Goal: Task Accomplishment & Management: Use online tool/utility

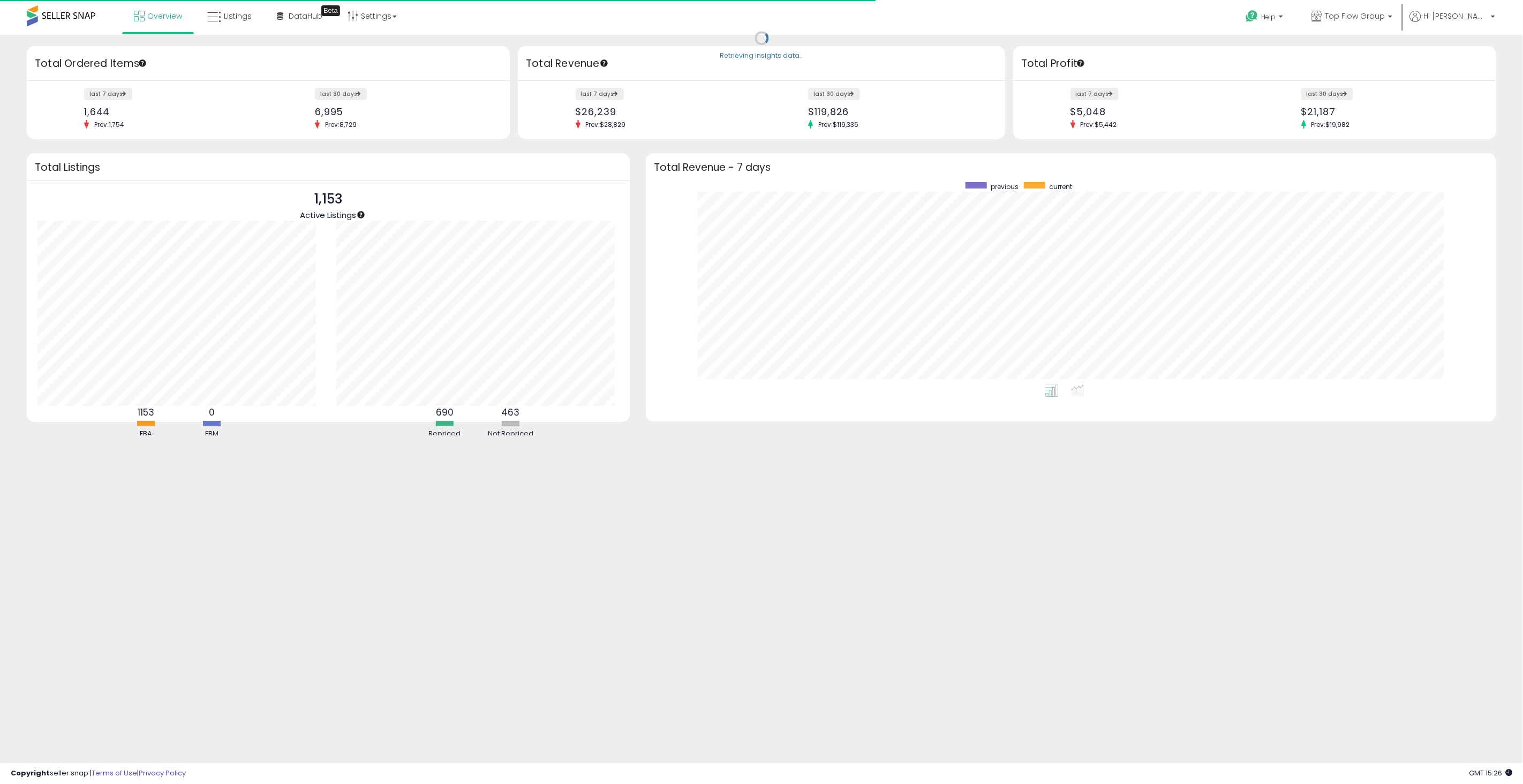
scroll to position [202, 828]
click at [234, 19] on span "Listings" at bounding box center [238, 16] width 28 height 11
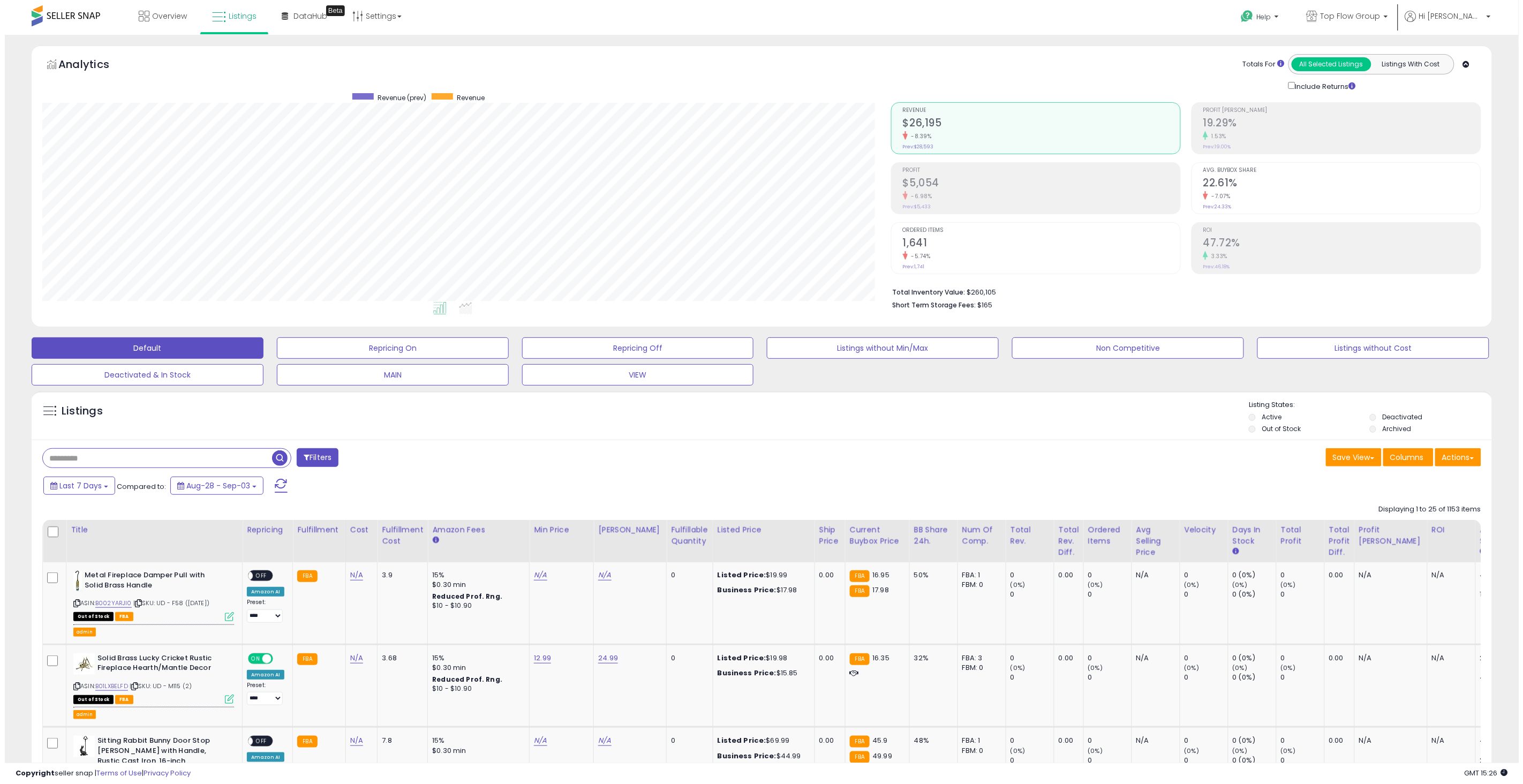
scroll to position [219, 848]
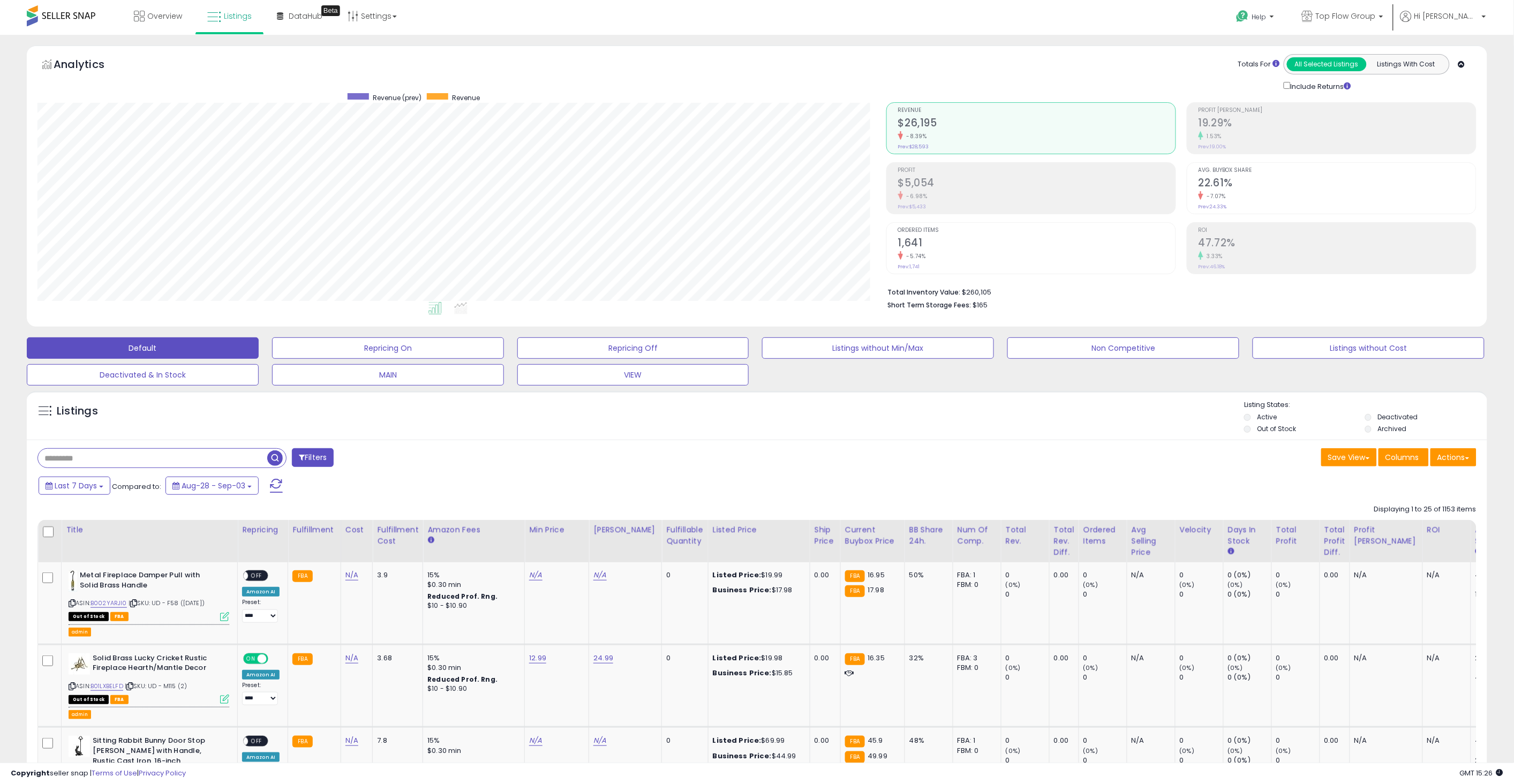
click at [81, 463] on input "text" at bounding box center [153, 458] width 229 height 19
click at [1462, 463] on button "Actions" at bounding box center [1453, 457] width 46 height 18
click at [1425, 481] on link "Import" at bounding box center [1410, 480] width 117 height 17
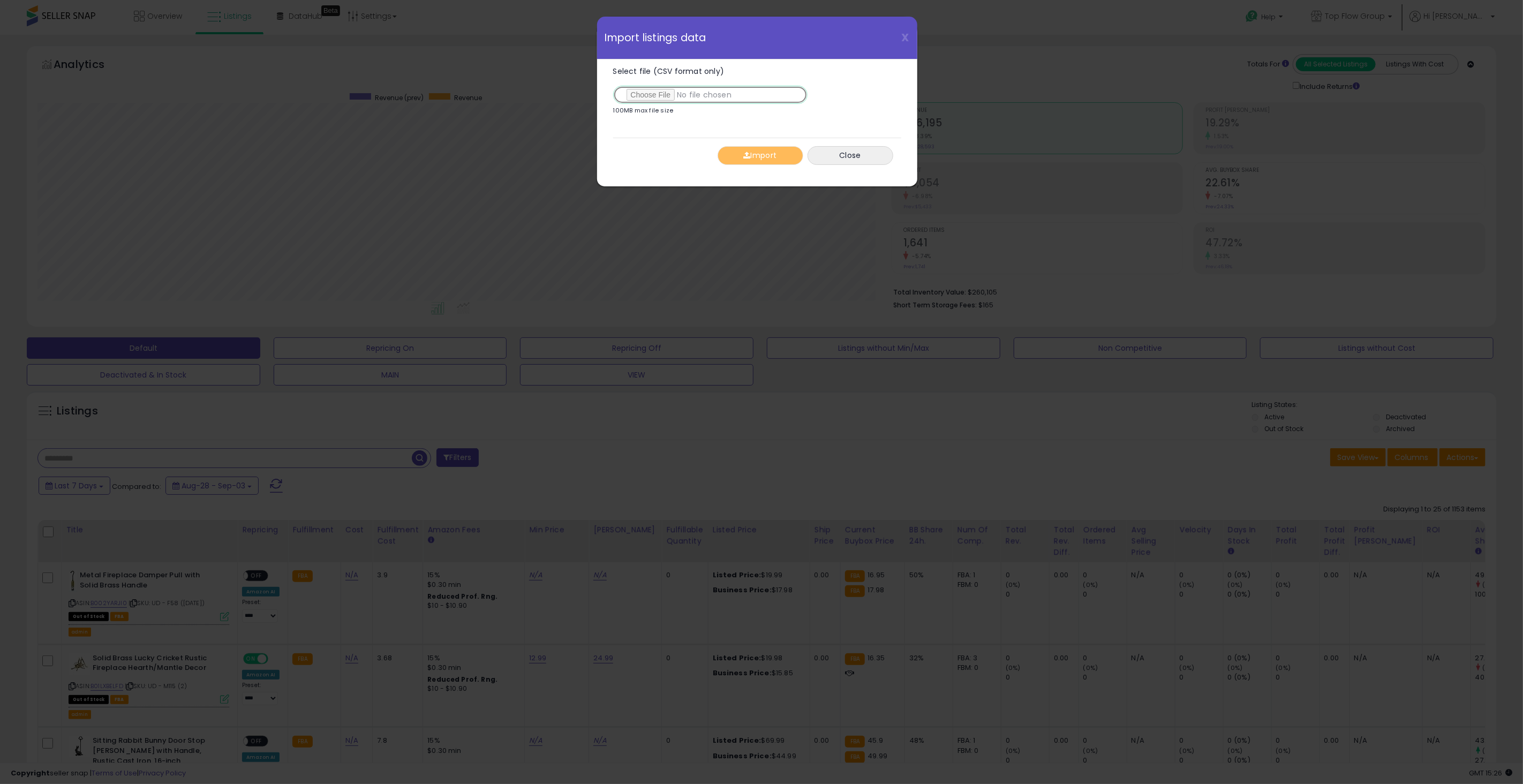
click at [635, 94] on input "Select file (CSV format only)" at bounding box center [710, 95] width 194 height 18
click at [868, 154] on button "Close" at bounding box center [850, 155] width 86 height 19
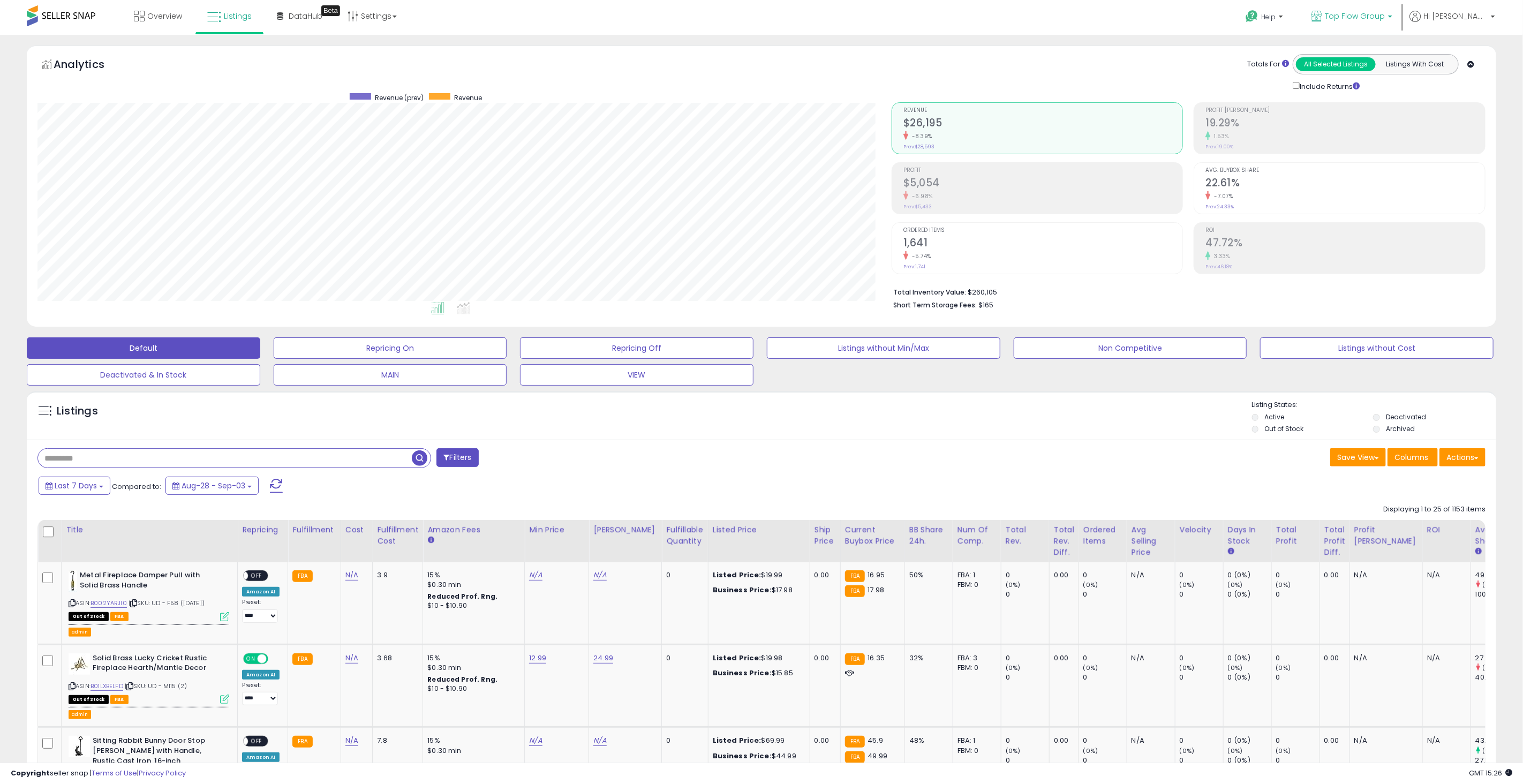
scroll to position [535214, 534605]
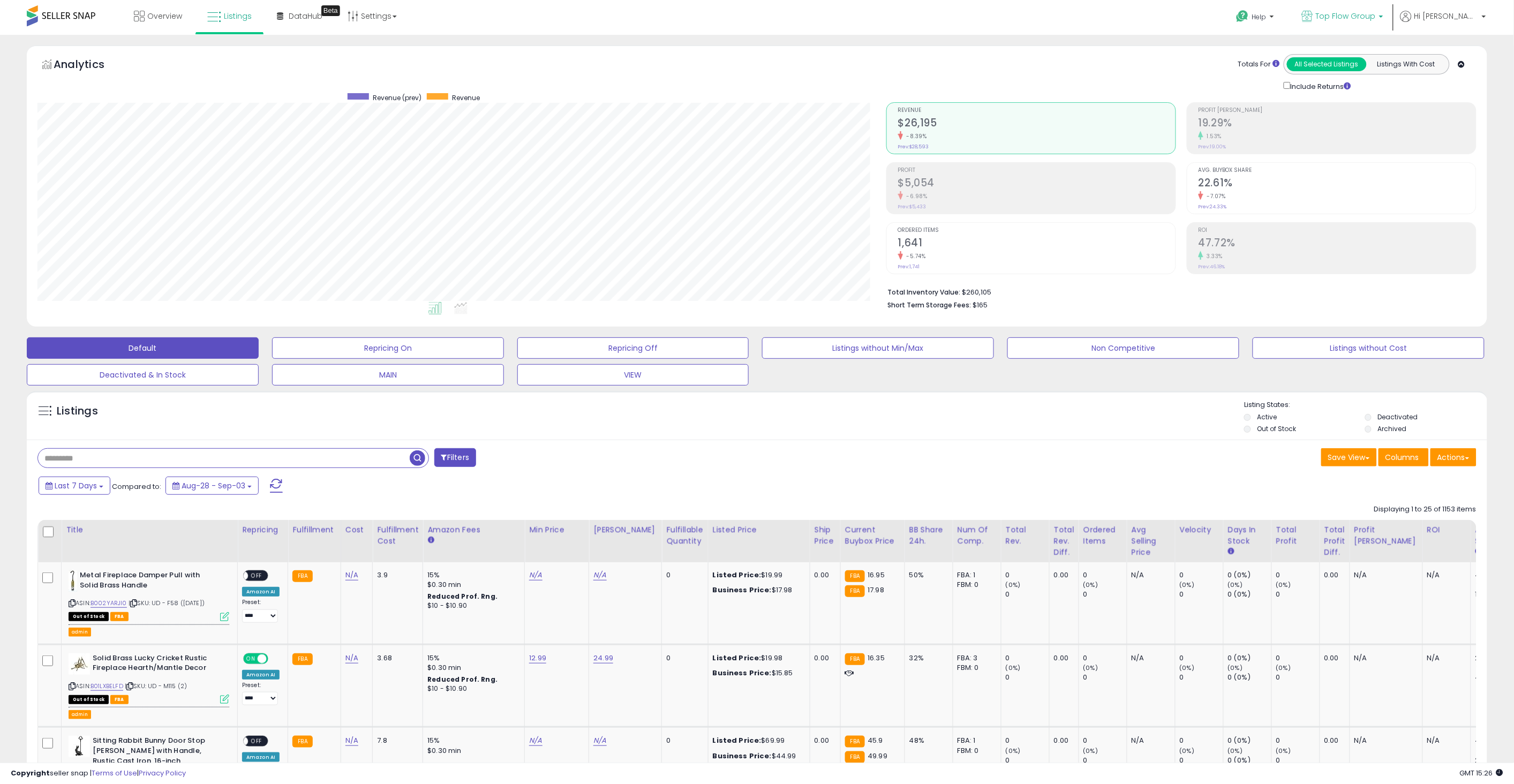
click at [1372, 26] on link "Top Flow Group" at bounding box center [1342, 17] width 97 height 35
click at [1369, 22] on p "Top Flow Group" at bounding box center [1342, 17] width 81 height 14
click at [1455, 455] on button "Actions" at bounding box center [1453, 457] width 46 height 18
click at [1396, 480] on link "Import" at bounding box center [1410, 480] width 117 height 17
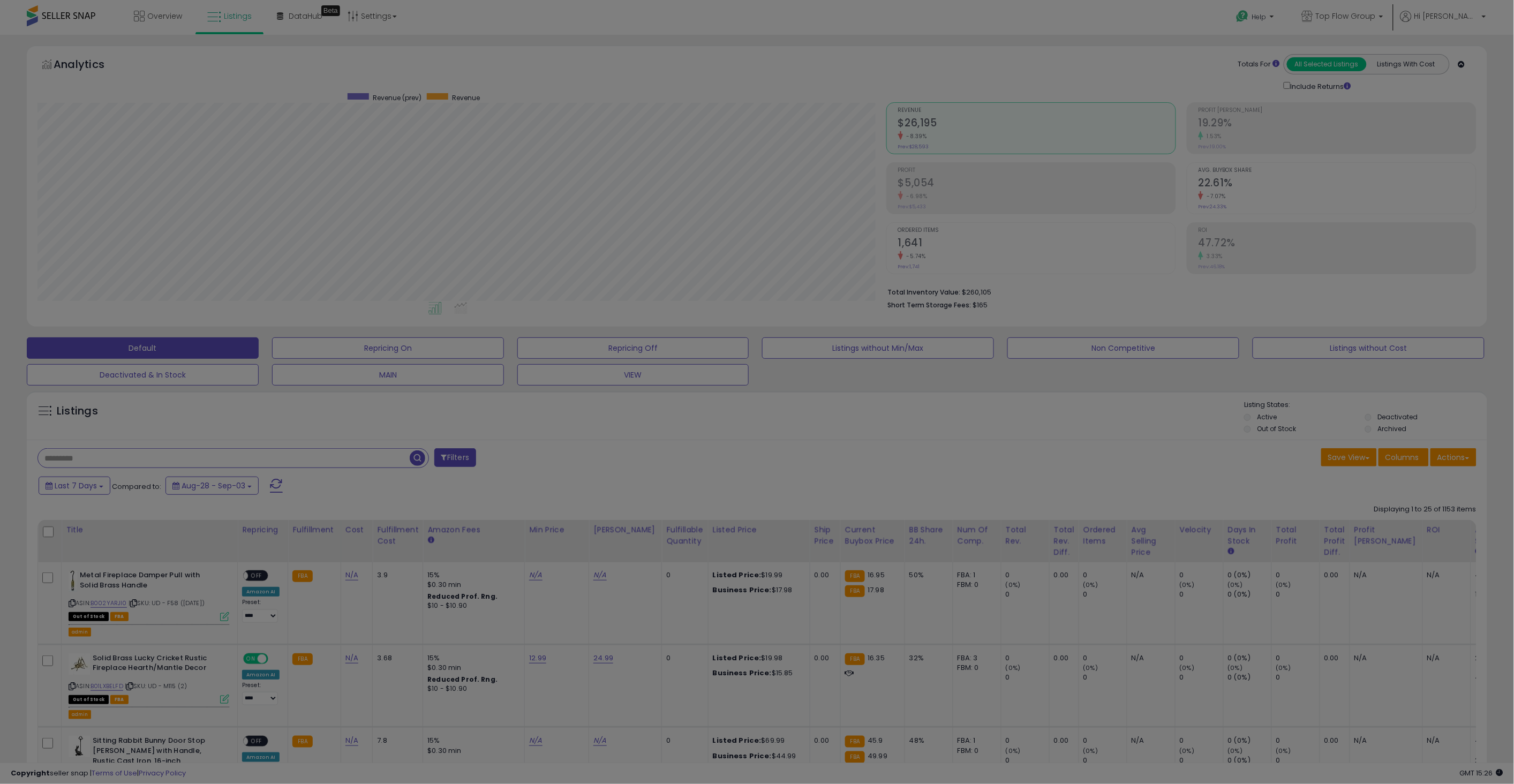
scroll to position [219, 854]
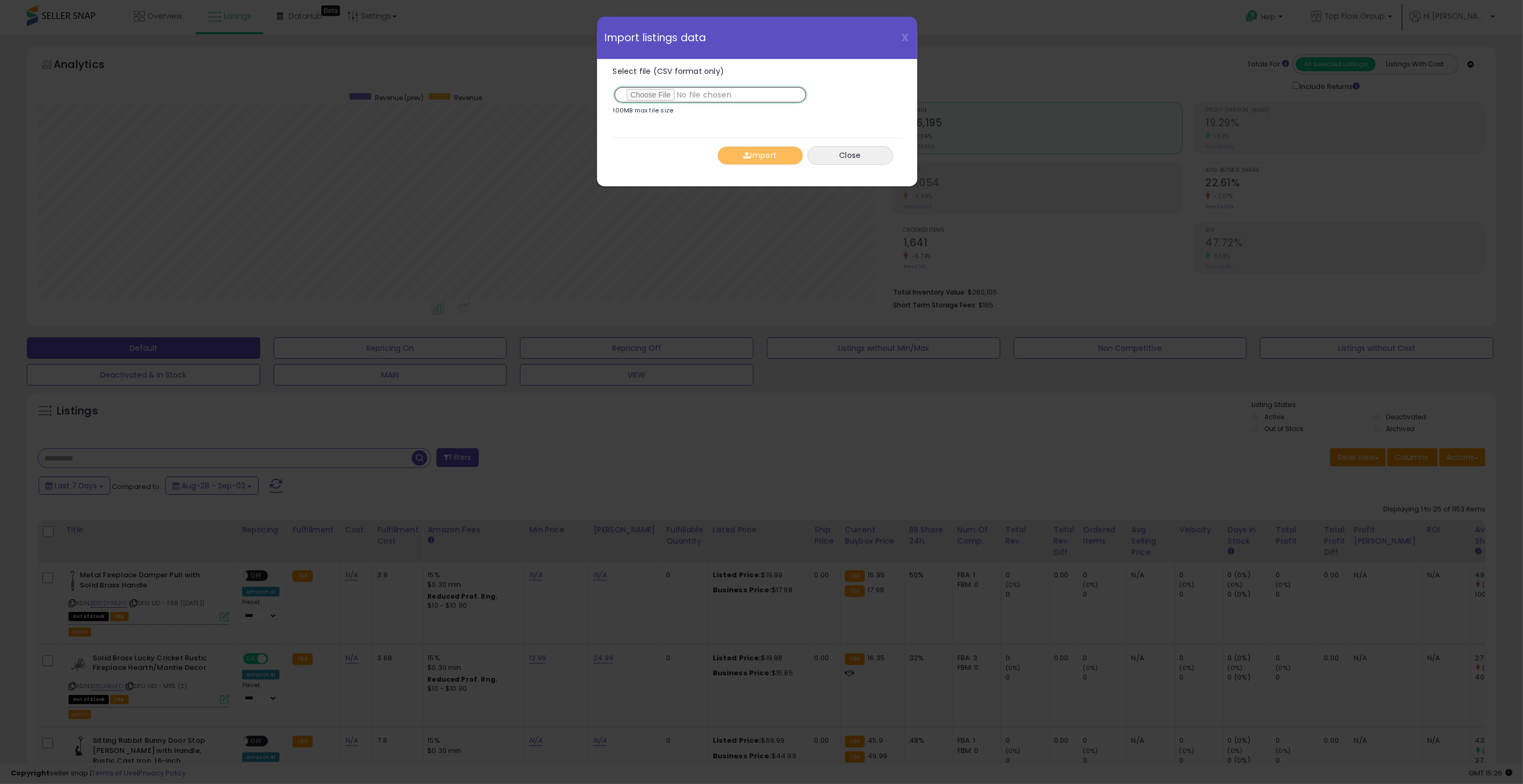
click at [664, 97] on input "Select file (CSV format only)" at bounding box center [710, 95] width 194 height 18
type input "**********"
click at [762, 158] on button "Import" at bounding box center [760, 155] width 86 height 19
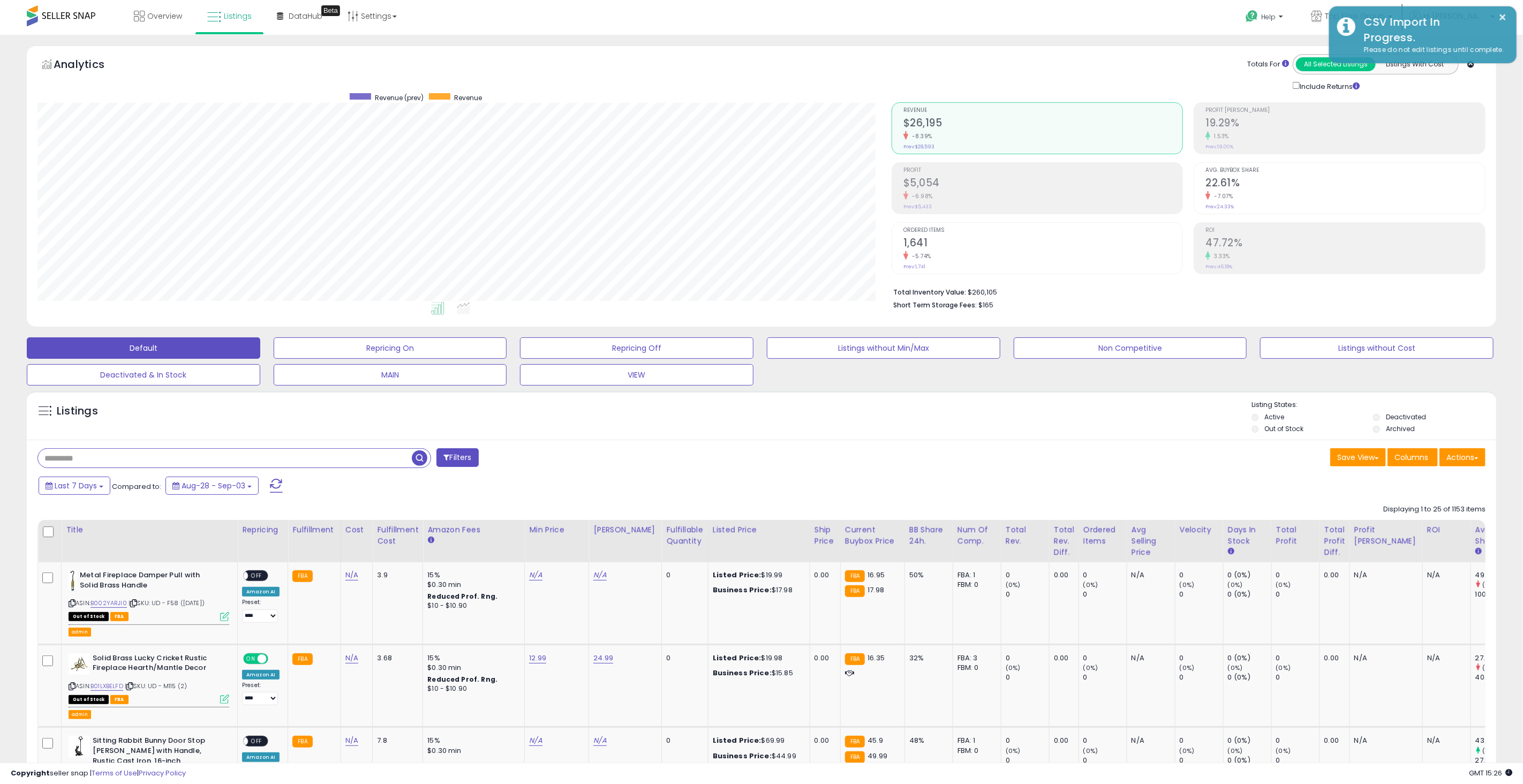
scroll to position [535214, 534605]
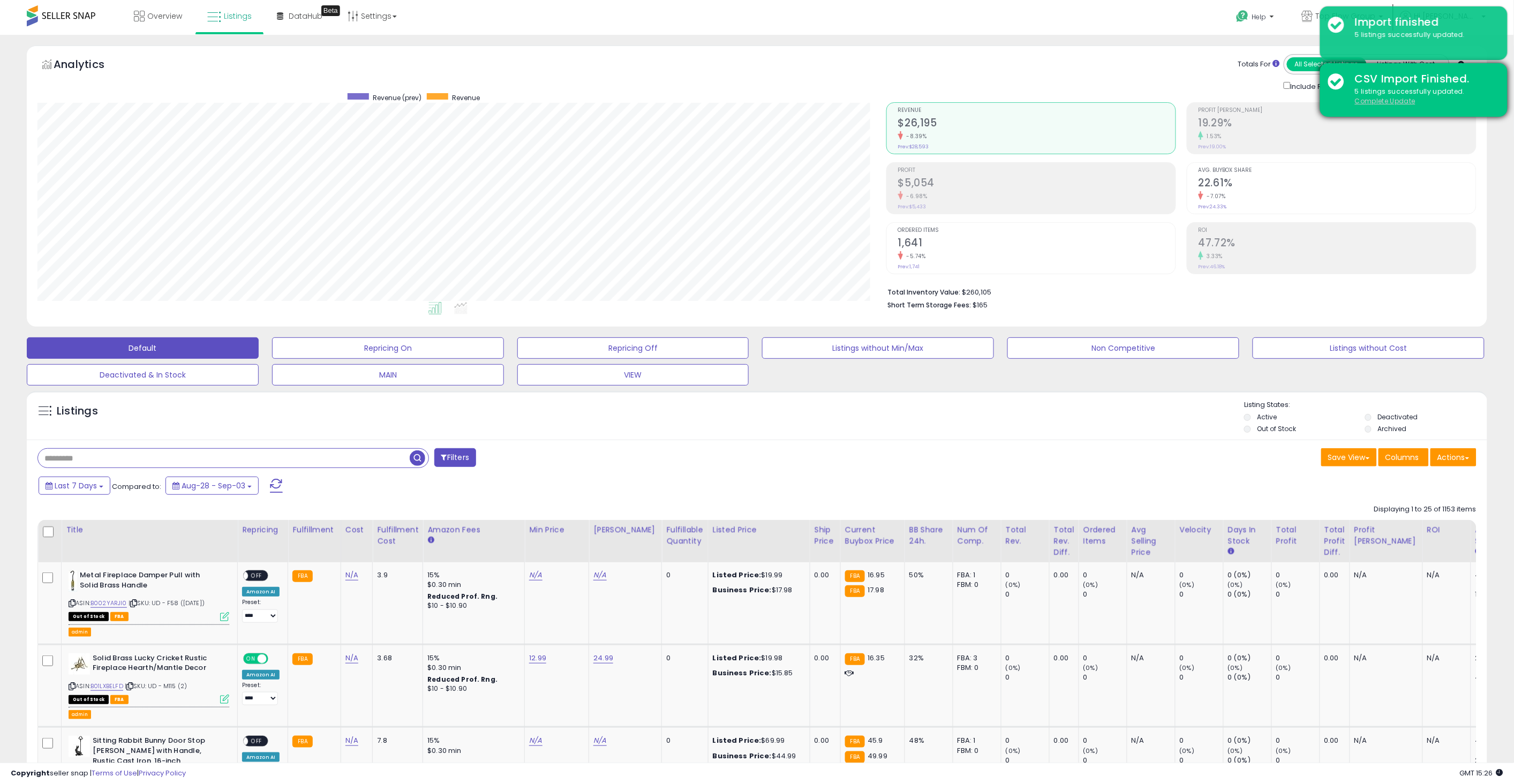
click at [1397, 104] on u "Complete Update" at bounding box center [1385, 101] width 61 height 9
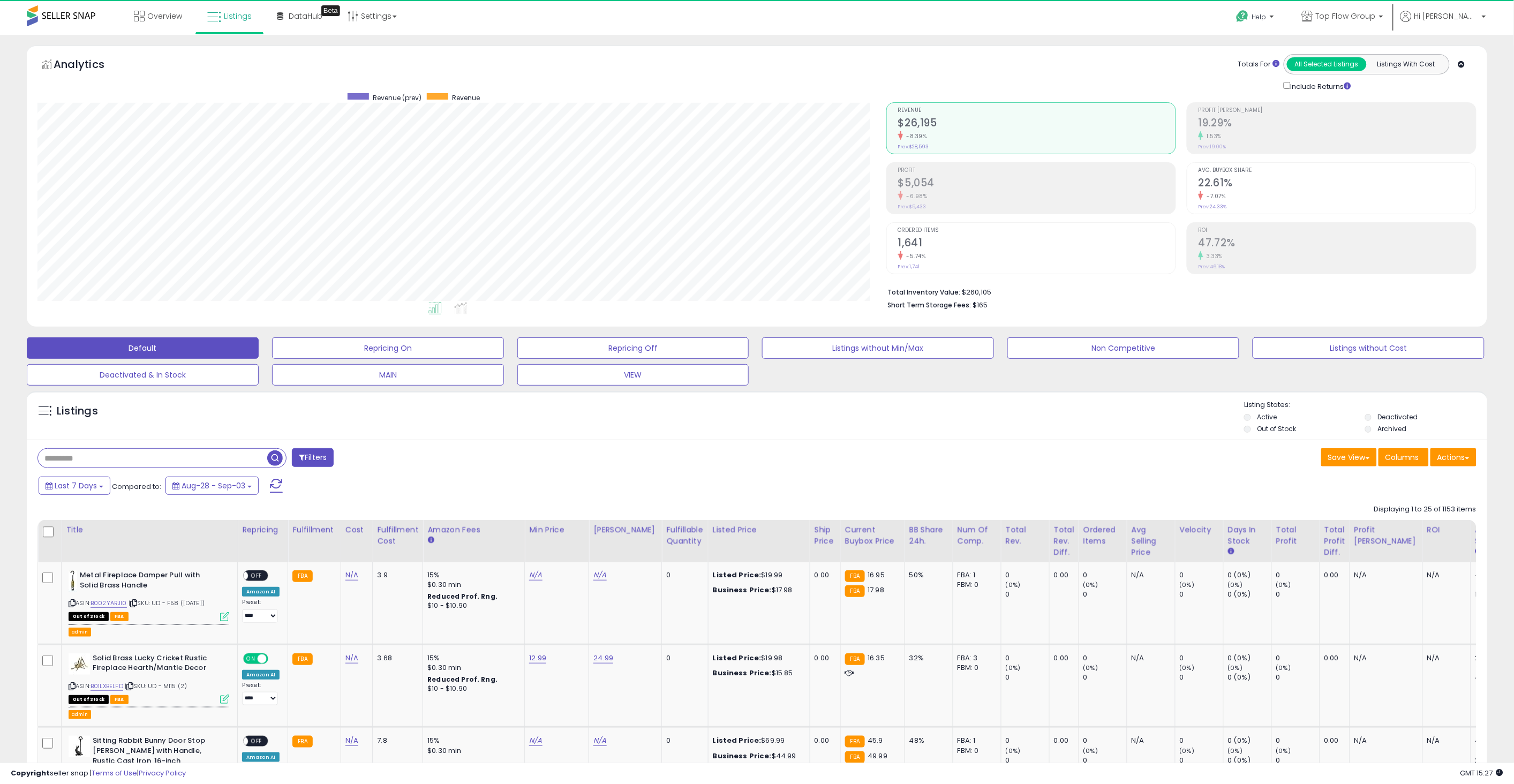
scroll to position [219, 848]
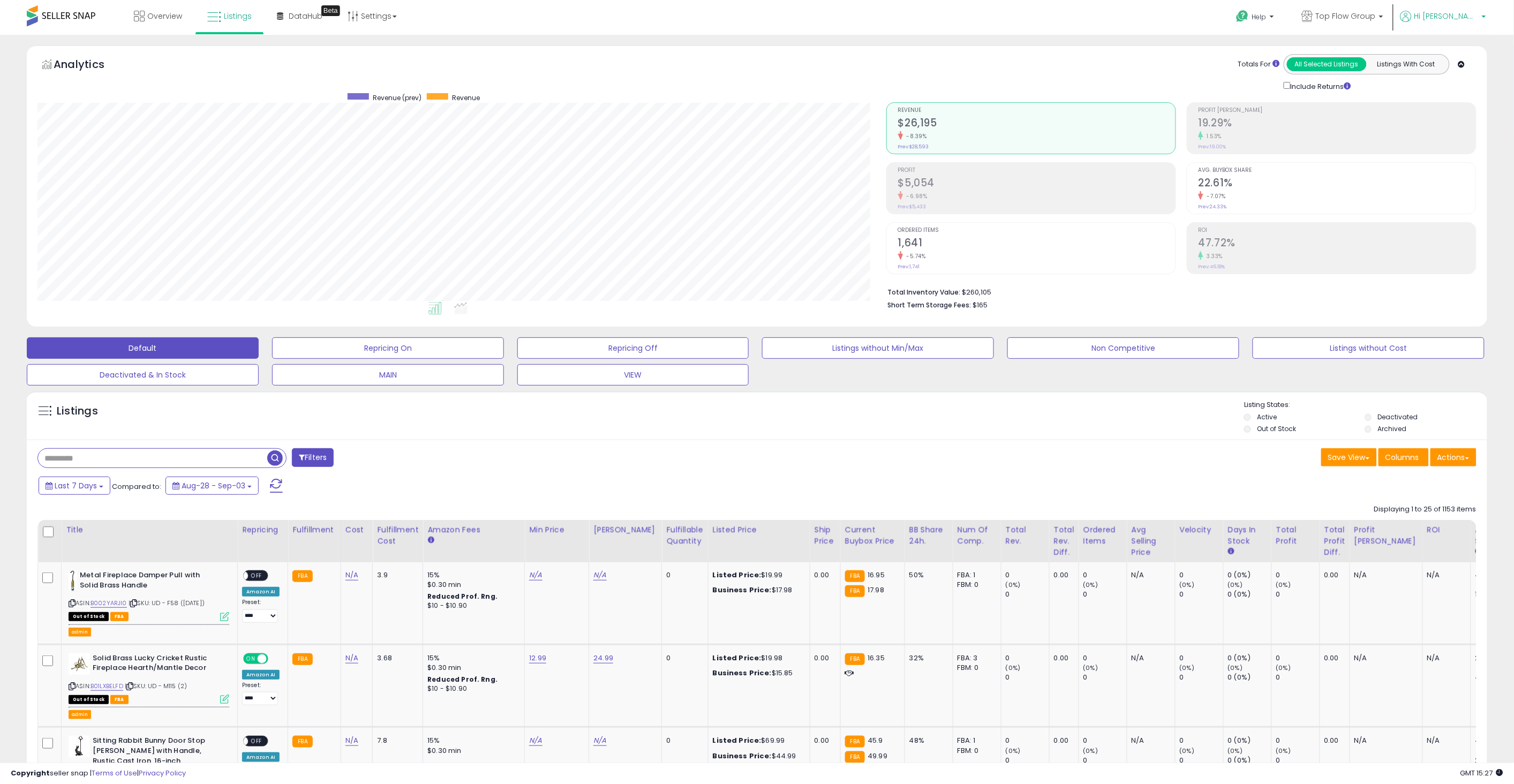
drag, startPoint x: 1460, startPoint y: 21, endPoint x: 1466, endPoint y: 17, distance: 7.2
click at [1461, 21] on p "Hi [PERSON_NAME]" at bounding box center [1443, 17] width 86 height 14
click at [1466, 17] on span "Hi [PERSON_NAME]" at bounding box center [1446, 16] width 64 height 11
click at [1454, 20] on span "Hi [PERSON_NAME]" at bounding box center [1446, 16] width 64 height 11
click at [1428, 114] on link "Stop impersonating" at bounding box center [1441, 113] width 70 height 10
